Goal: Task Accomplishment & Management: Manage account settings

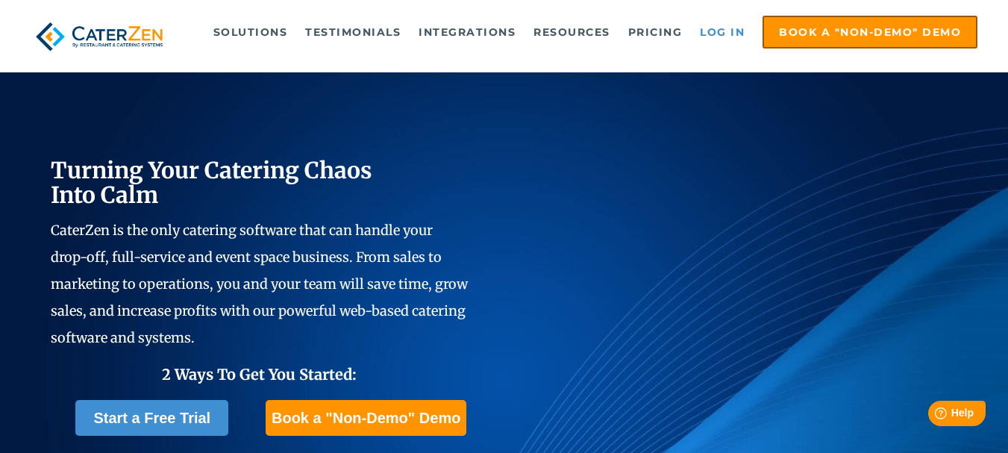
drag, startPoint x: 0, startPoint y: 0, endPoint x: 730, endPoint y: 25, distance: 730.0
click at [730, 25] on link "Log in" at bounding box center [722, 32] width 60 height 30
drag, startPoint x: 0, startPoint y: 0, endPoint x: 733, endPoint y: 40, distance: 734.4
click at [733, 40] on link "Log in" at bounding box center [722, 32] width 60 height 30
click at [713, 29] on link "Log in" at bounding box center [722, 32] width 60 height 30
